Goal: Task Accomplishment & Management: Manage account settings

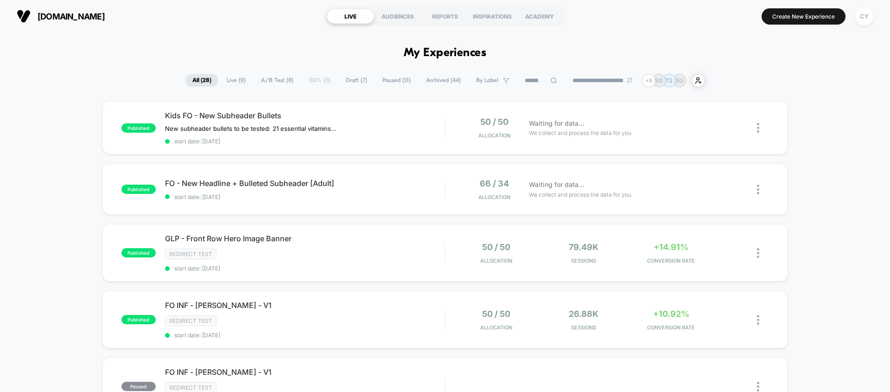
click at [33, 10] on button "[DOMAIN_NAME]" at bounding box center [61, 16] width 94 height 15
click at [859, 15] on div "CY" at bounding box center [864, 16] width 18 height 18
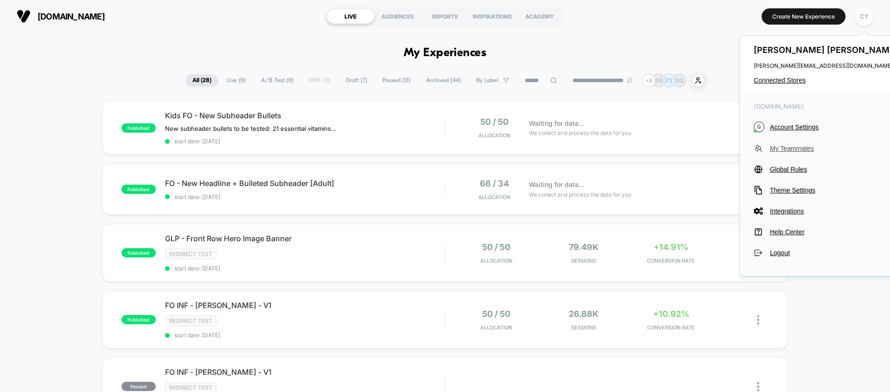
click at [791, 146] on span "My Teammates" at bounding box center [835, 148] width 130 height 7
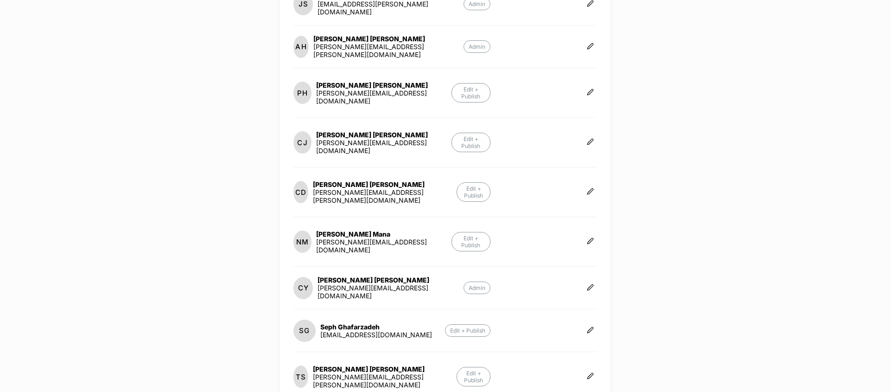
scroll to position [279, 0]
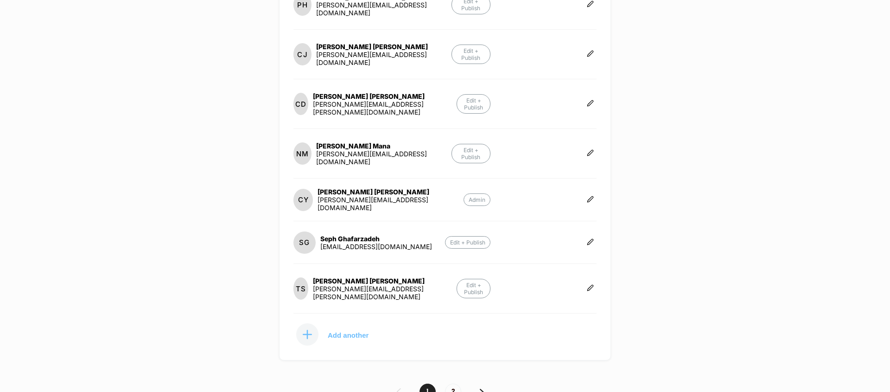
click at [358, 332] on p "Add another" at bounding box center [348, 334] width 41 height 5
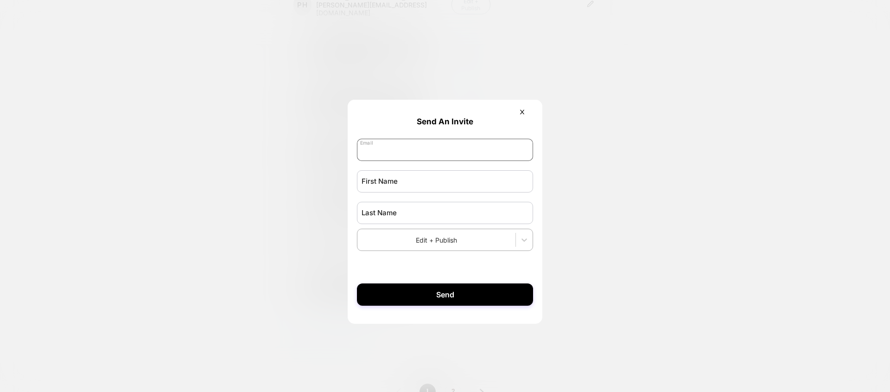
click at [385, 145] on input "email" at bounding box center [445, 150] width 176 height 22
type input "**********"
click at [402, 184] on input "text" at bounding box center [445, 181] width 176 height 22
type input "*"
type input "*****"
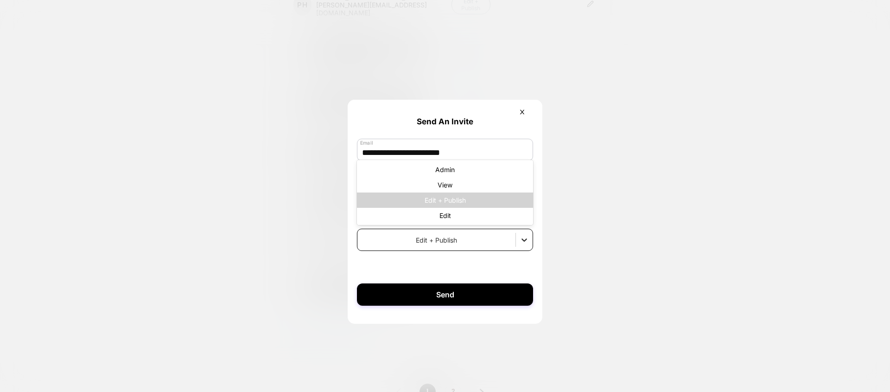
click at [520, 243] on icon at bounding box center [524, 239] width 9 height 9
click at [490, 188] on div "View" at bounding box center [445, 184] width 176 height 15
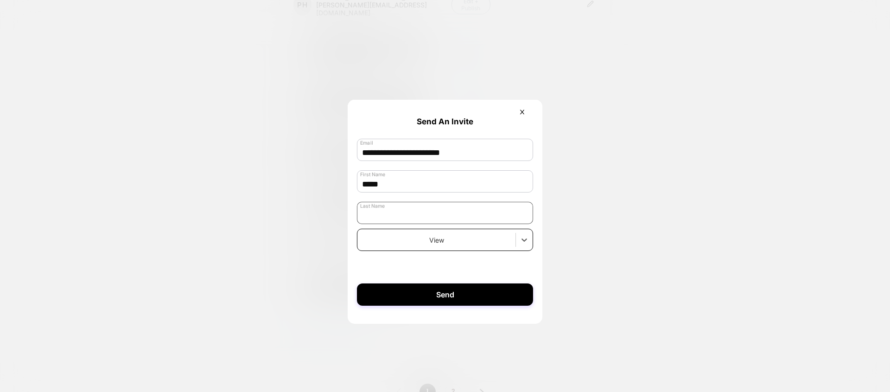
click at [413, 216] on input "text" at bounding box center [445, 213] width 176 height 22
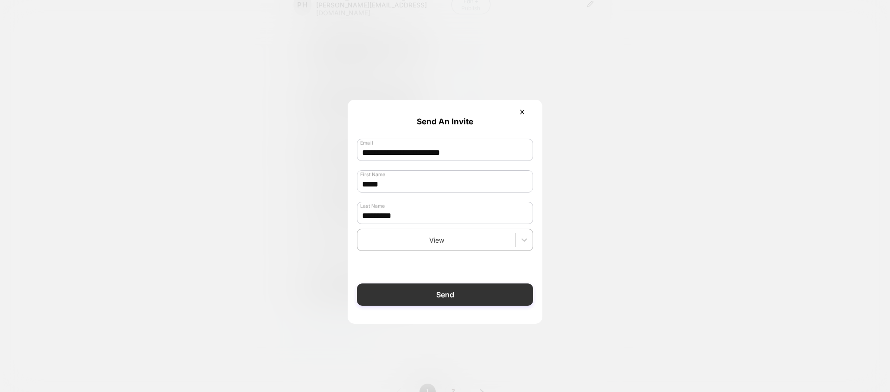
type input "*********"
click at [458, 297] on button "Send" at bounding box center [445, 294] width 176 height 22
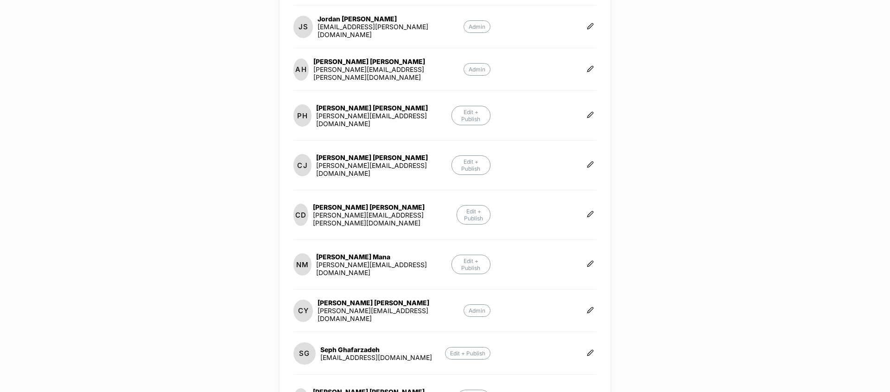
scroll to position [180, 0]
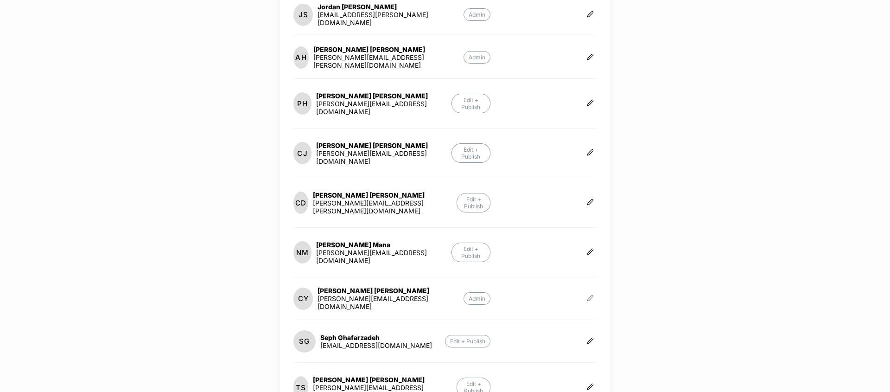
click at [584, 294] on button at bounding box center [590, 298] width 13 height 9
click at [262, 258] on div "[DOMAIN_NAME] Create New Experience CY Teammates (12) [PERSON_NAME] [PERSON_NAM…" at bounding box center [445, 196] width 890 height 392
click at [587, 337] on icon at bounding box center [590, 340] width 7 height 7
click at [659, 254] on div "[DOMAIN_NAME] Create New Experience CY Teammates (12) [PERSON_NAME] [PERSON_NAM…" at bounding box center [445, 196] width 890 height 392
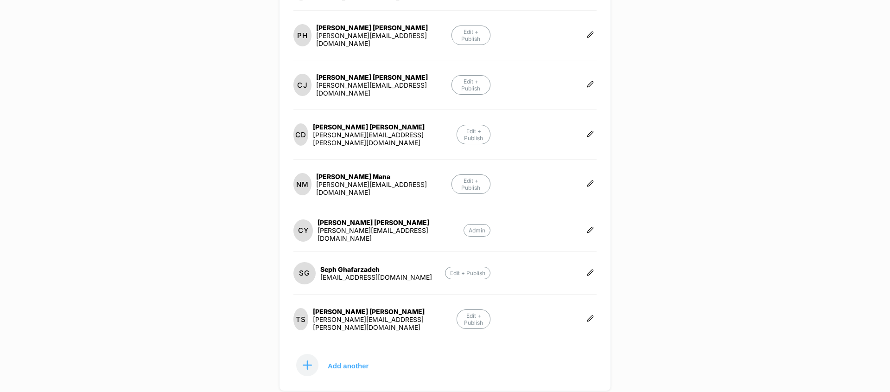
scroll to position [279, 0]
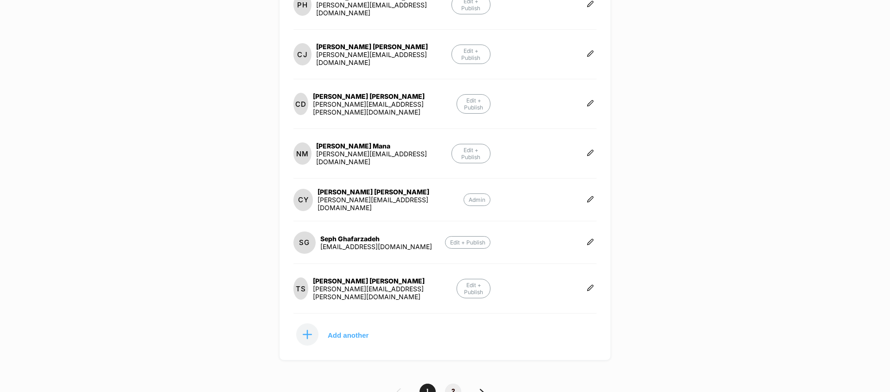
click at [454, 383] on span "2" at bounding box center [453, 391] width 16 height 16
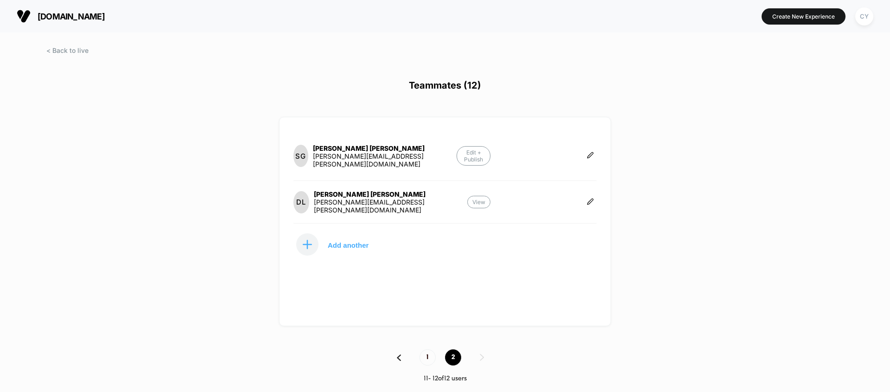
scroll to position [0, 0]
click at [430, 358] on span "1" at bounding box center [428, 357] width 16 height 16
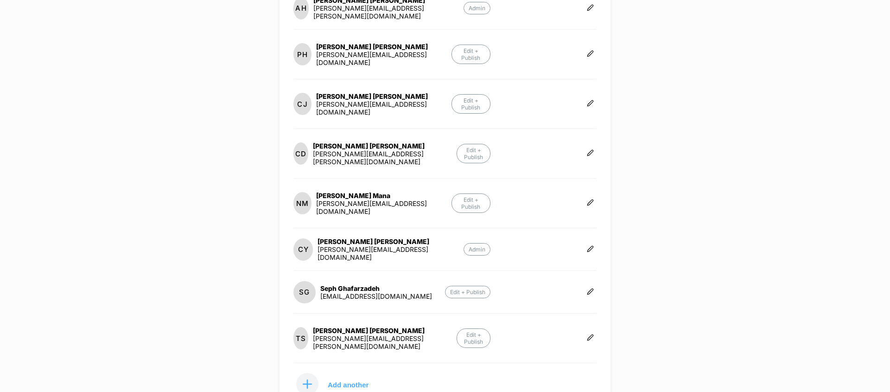
scroll to position [230, 0]
